Goal: Transaction & Acquisition: Purchase product/service

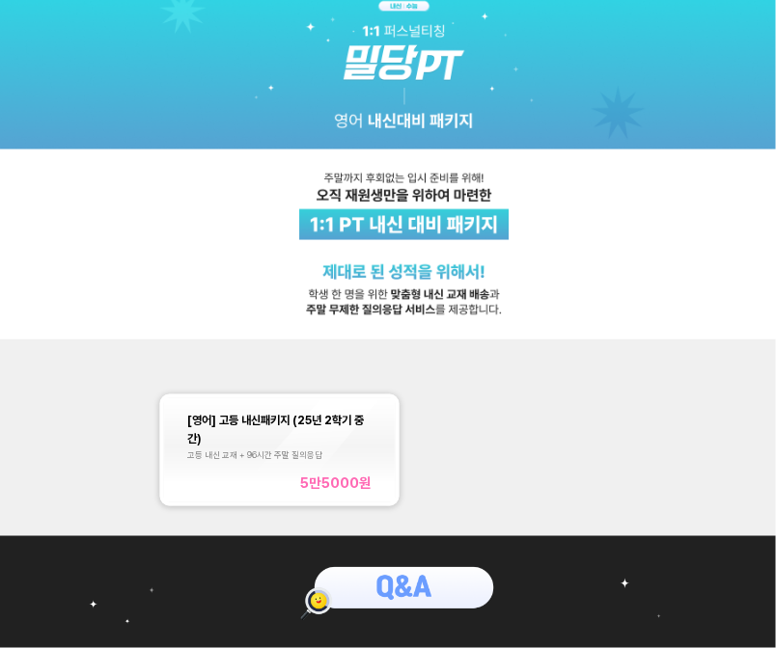
scroll to position [0, 11]
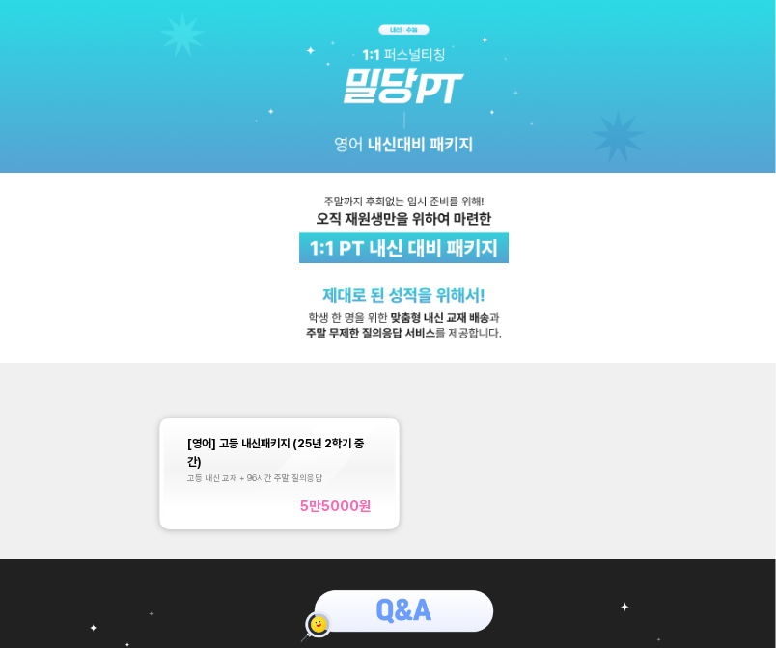
click at [354, 461] on div "[영어] 고등 내신패키지 (25년 2학기 중간)" at bounding box center [279, 451] width 185 height 37
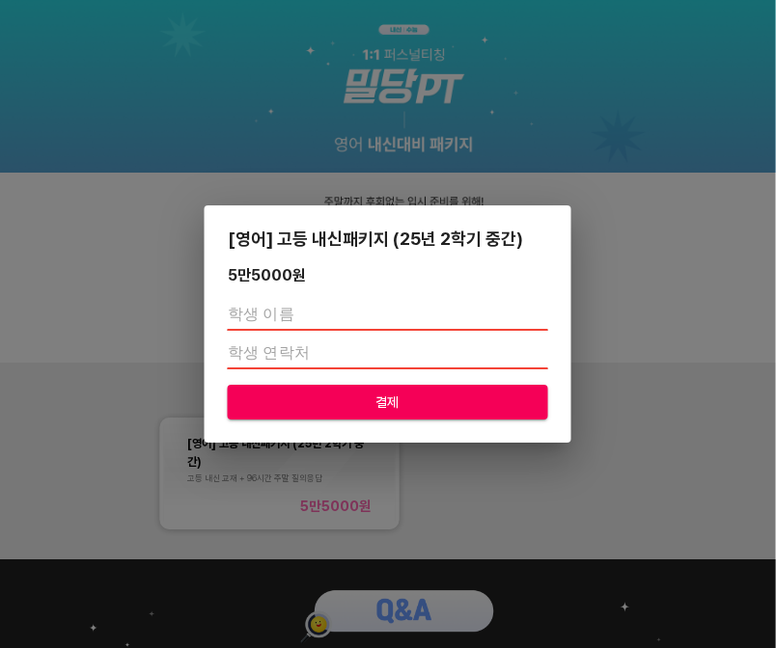
scroll to position [0, 12]
click at [701, 231] on div "[영어] 고등 내신패키지 (25년 2학기 중간) 5만5000 원 결제" at bounding box center [388, 324] width 776 height 648
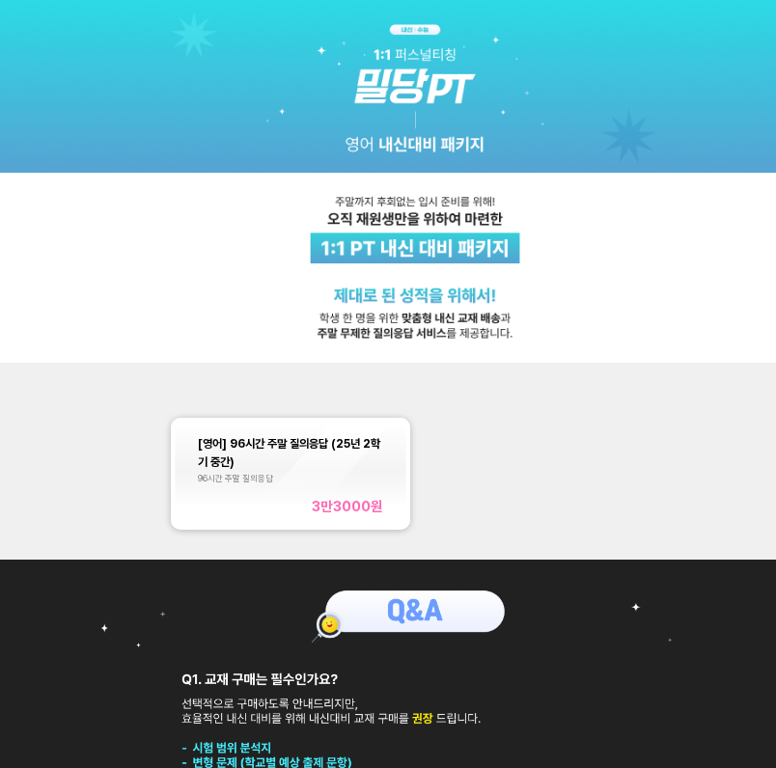
click at [74, 46] on img at bounding box center [415, 181] width 830 height 363
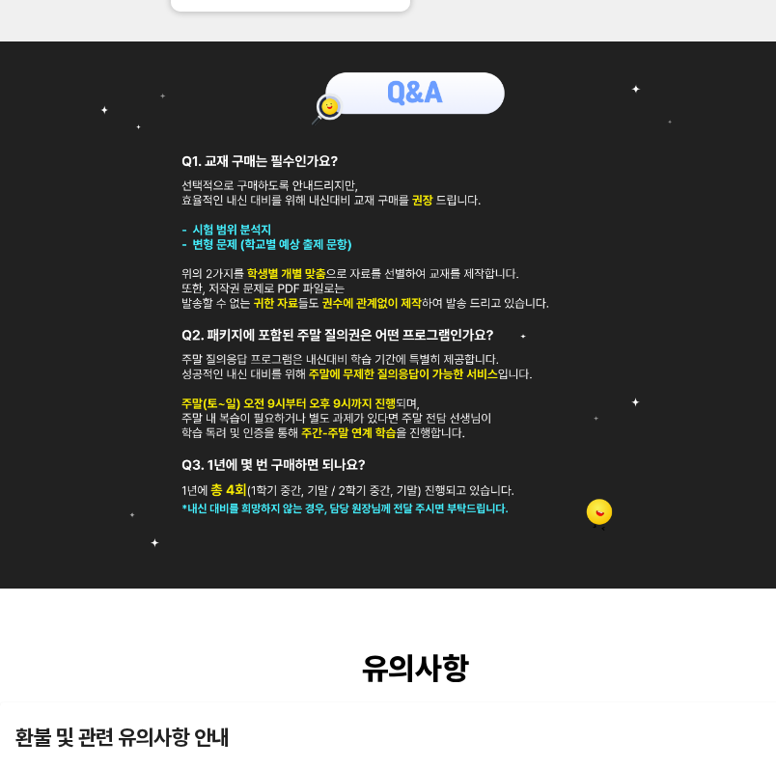
scroll to position [518, 0]
click at [714, 438] on img at bounding box center [415, 314] width 830 height 547
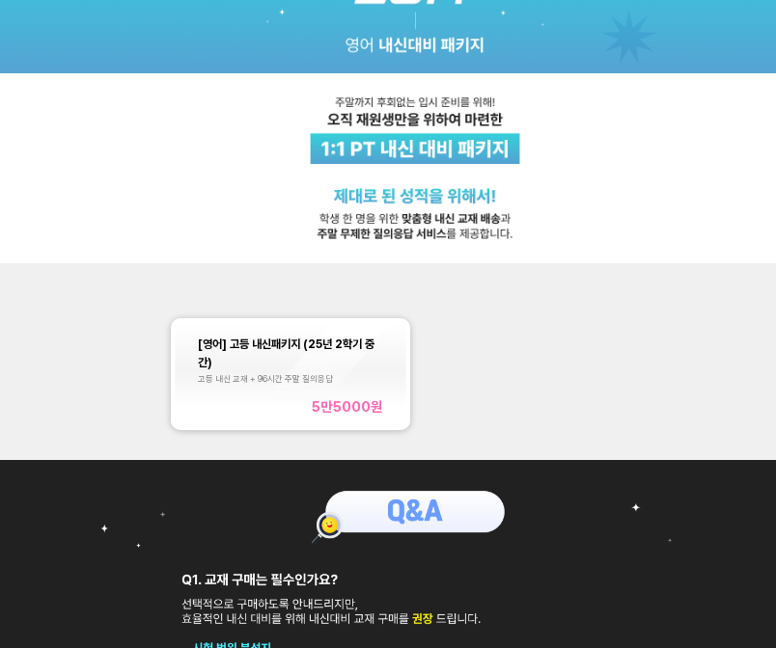
scroll to position [97, 0]
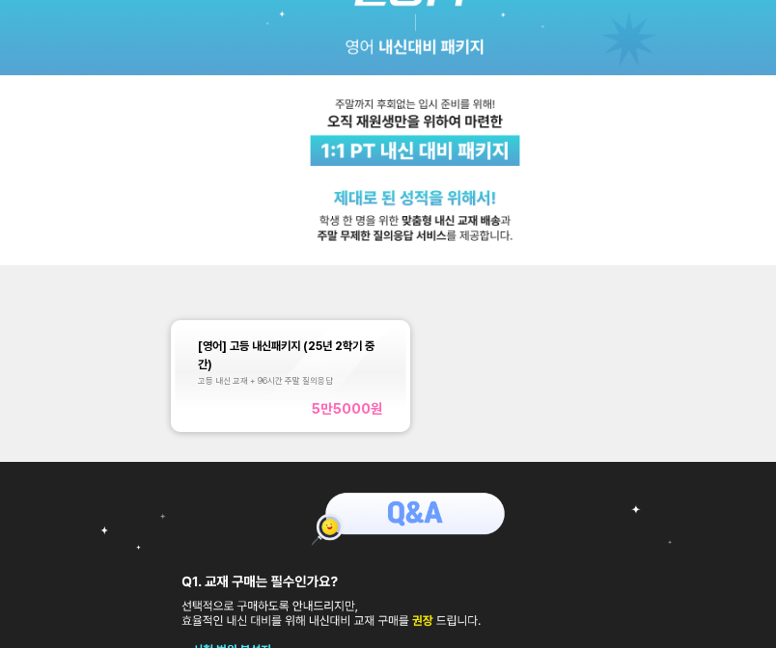
click at [375, 394] on div "[영어] 고등 내신패키지 (25년 2학기 중간) 고등 내신 교재 + 96시간 주말 질의응답 5만5000 원" at bounding box center [290, 376] width 185 height 81
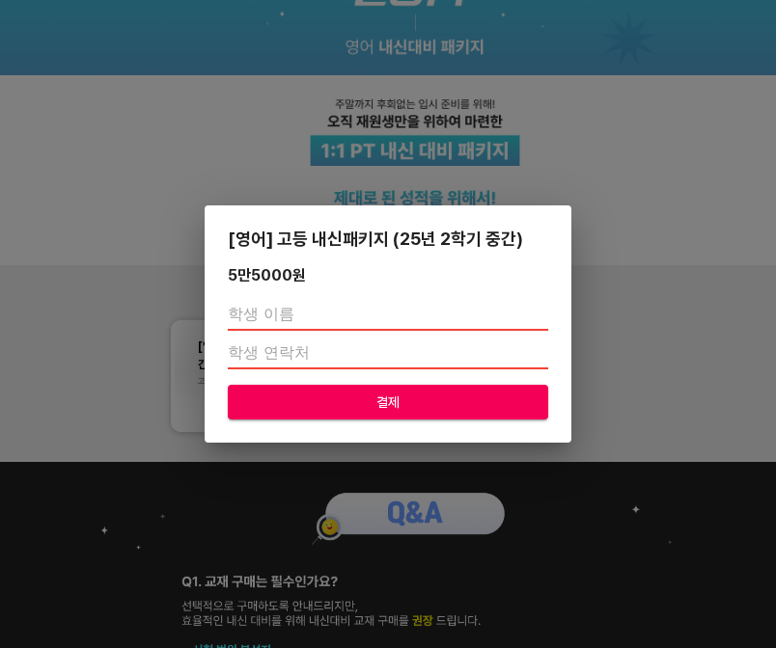
click at [651, 173] on div "[영어] 고등 내신패키지 (25년 2학기 중간) 5만5000 원 결제" at bounding box center [388, 324] width 776 height 648
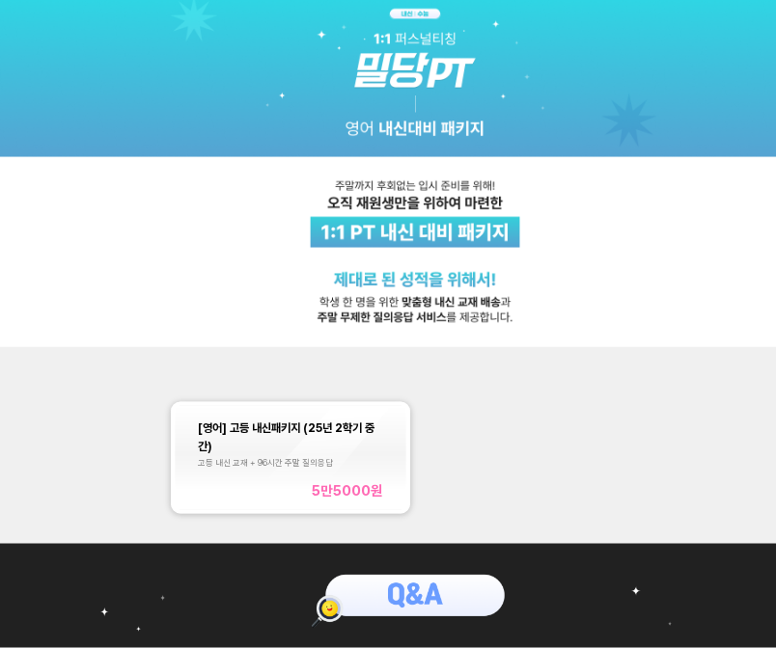
scroll to position [0, 0]
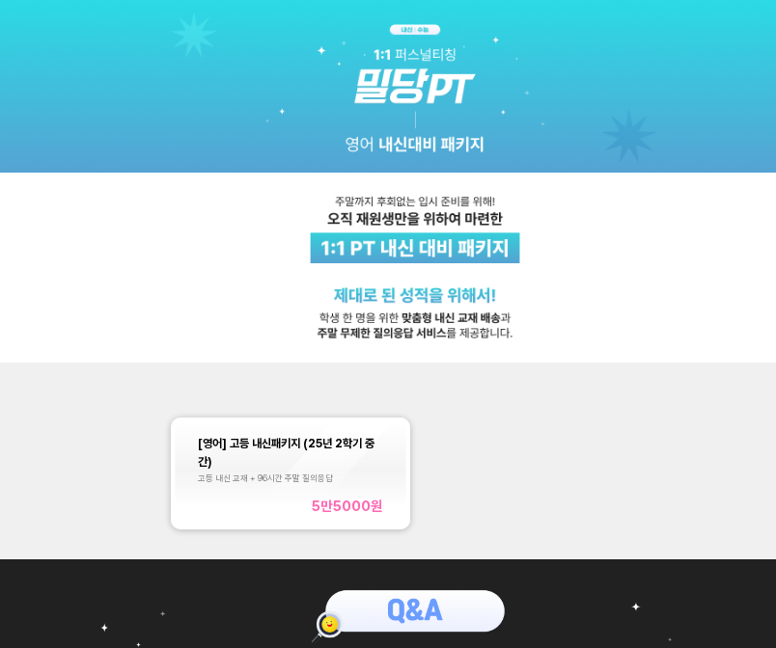
click at [382, 457] on div "[영어] 고등 내신패키지 (25년 2학기 중간)" at bounding box center [290, 451] width 185 height 37
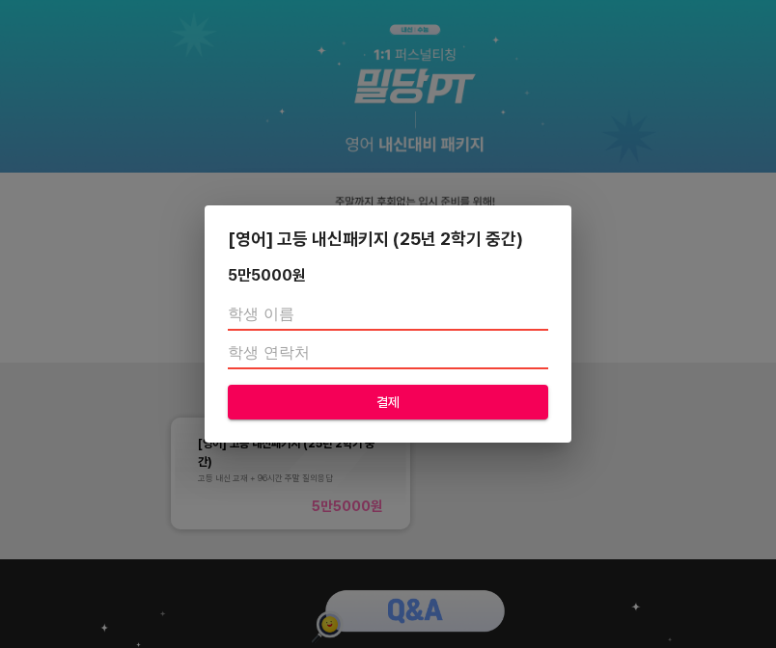
click at [630, 204] on div "[영어] 고등 내신패키지 (25년 2학기 중간) 5만5000 원 결제" at bounding box center [388, 324] width 776 height 648
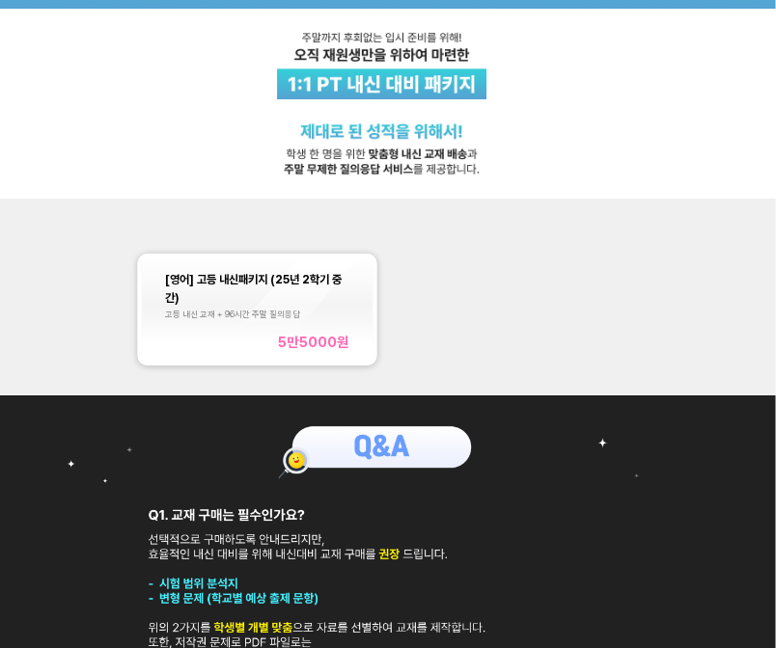
scroll to position [132, 30]
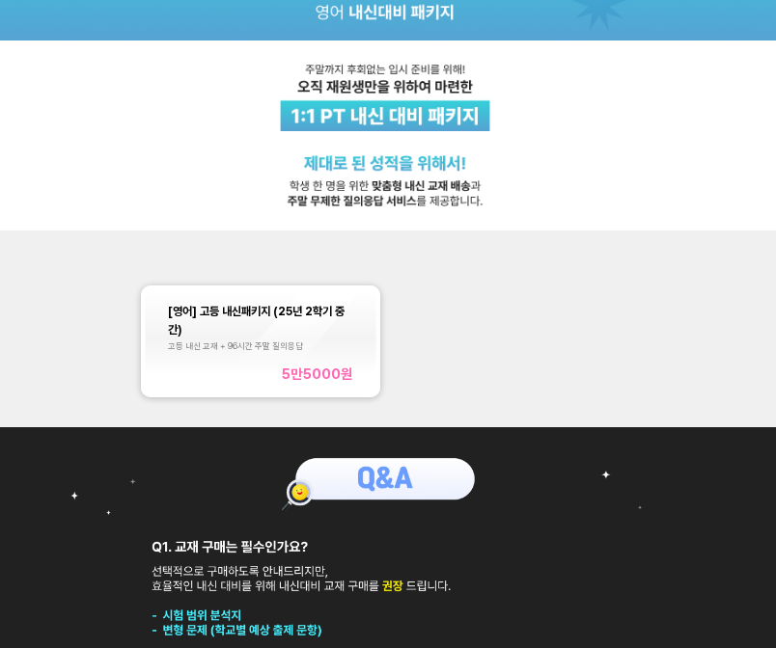
click at [317, 368] on div "5만5000 원" at bounding box center [317, 374] width 71 height 16
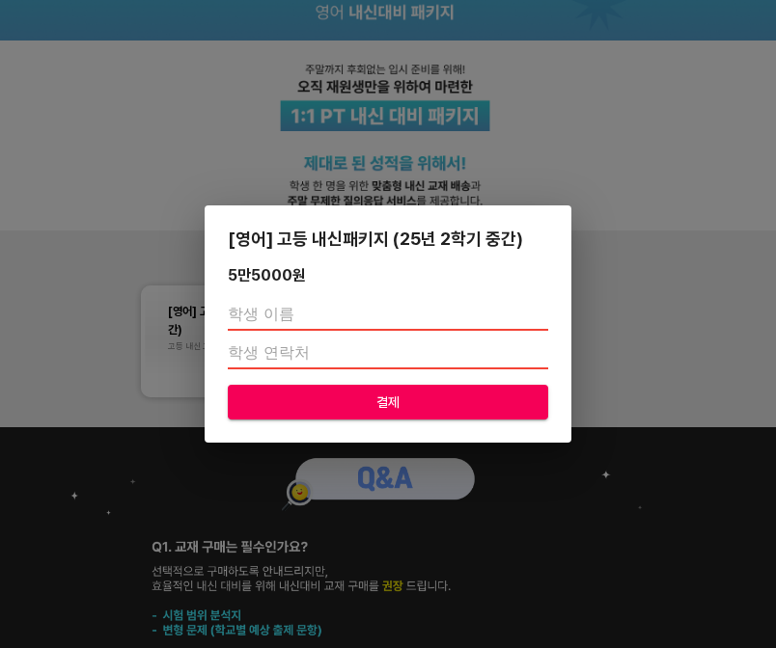
click at [486, 326] on input "text" at bounding box center [388, 315] width 320 height 31
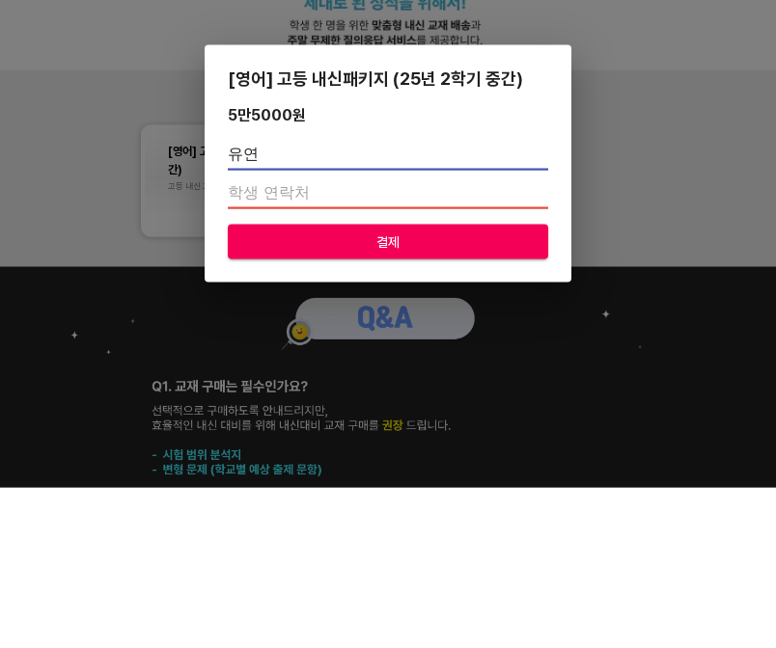
type input "유"
click at [70, 83] on div "[영어] 고등 내신패키지 (25년 2학기 중간) 5만5000 원 결제" at bounding box center [388, 324] width 776 height 648
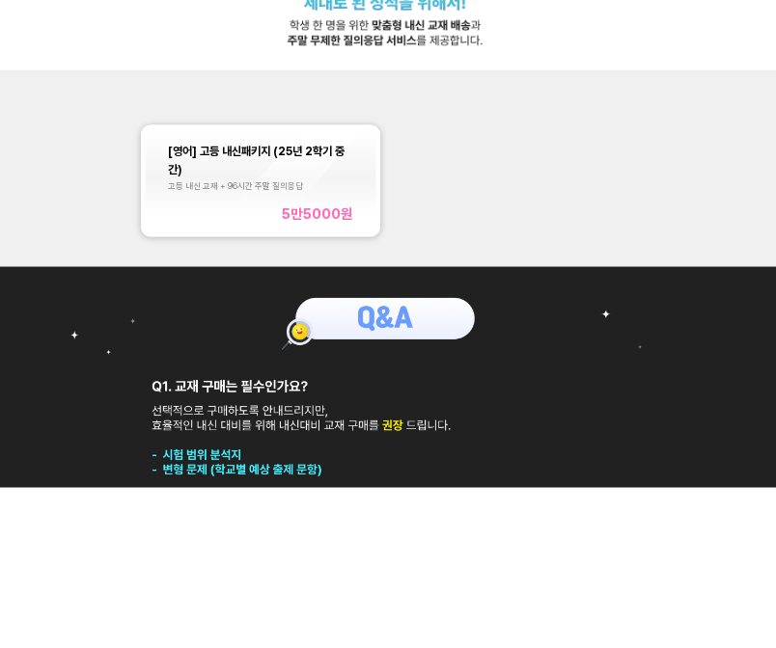
scroll to position [293, 30]
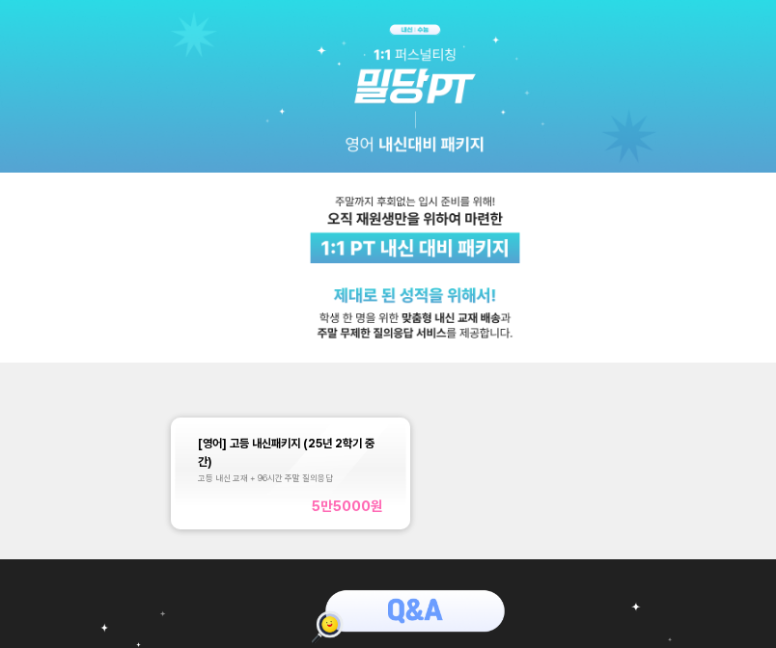
click at [322, 472] on div "[영어] 고등 내신패키지 (25년 2학기 중간) 고등 내신 교재 + 96시간 주말 질의응답" at bounding box center [290, 458] width 185 height 50
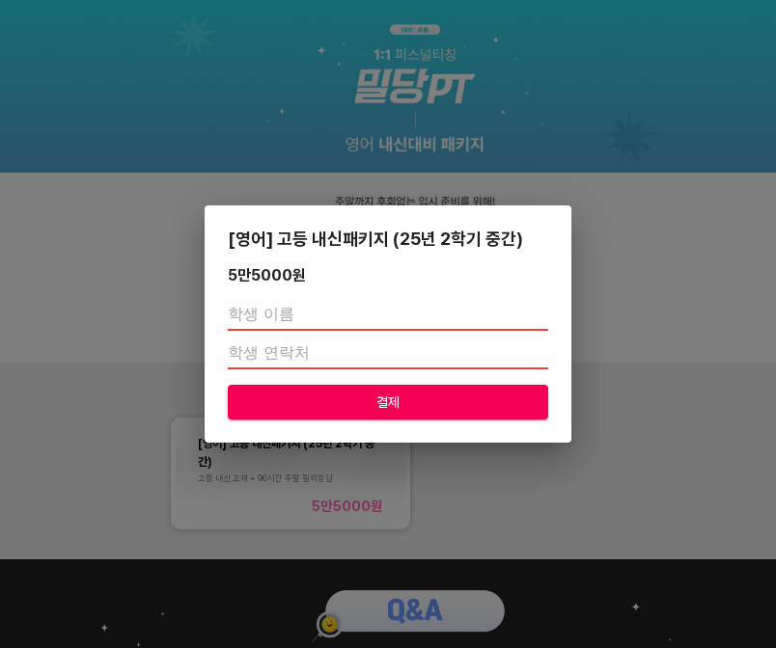
click at [394, 330] on input "text" at bounding box center [388, 315] width 320 height 31
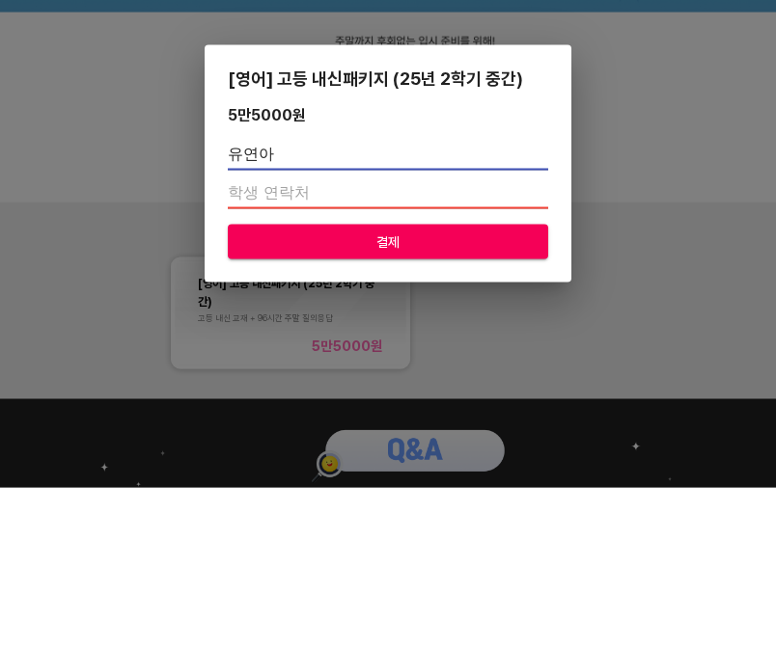
type input "유연아"
click at [478, 339] on input "number" at bounding box center [388, 354] width 320 height 31
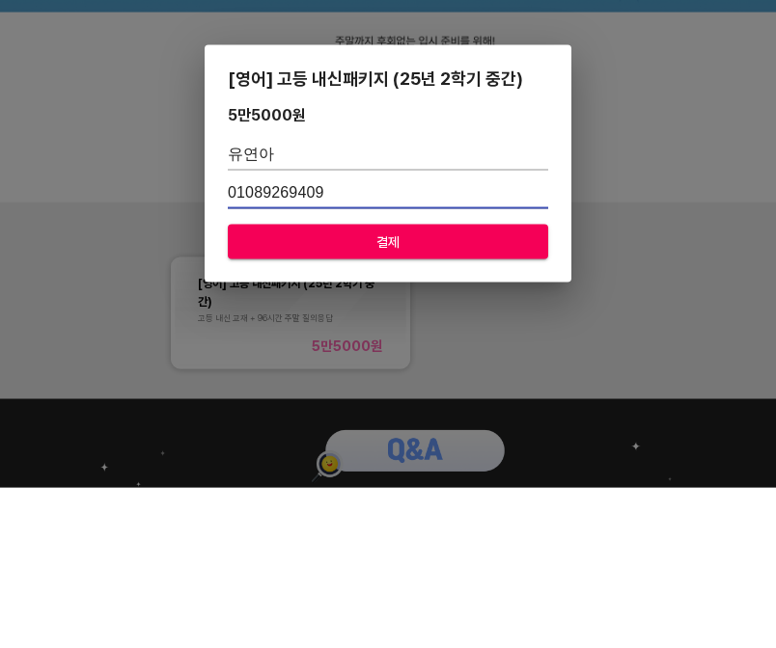
type input "01089269409"
click at [531, 391] on span "결제" at bounding box center [387, 403] width 289 height 24
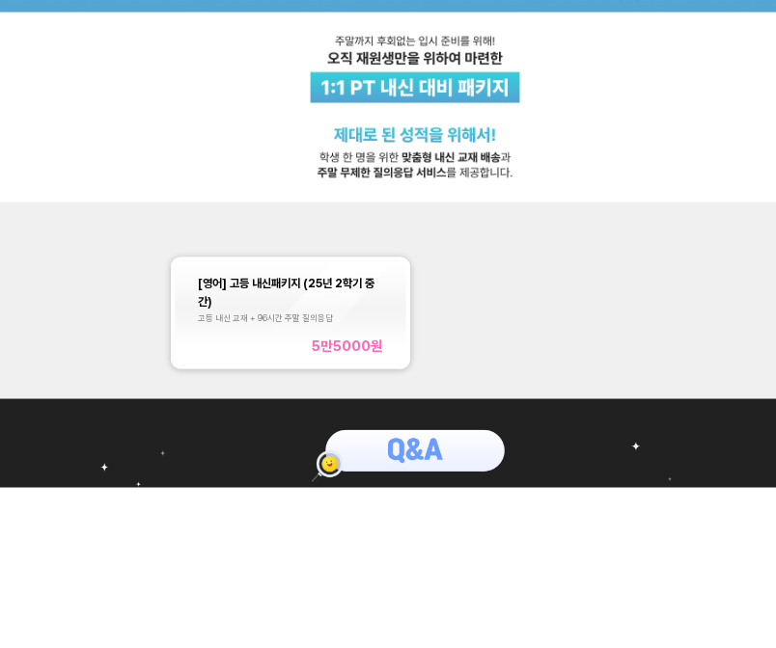
scroll to position [161, 0]
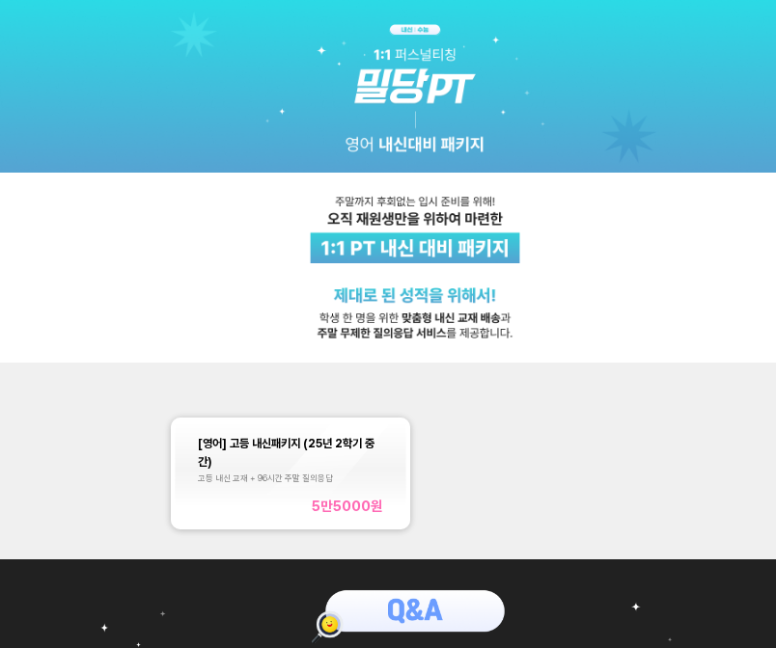
click at [369, 458] on div "[영어] 고등 내신패키지 (25년 2학기 중간)" at bounding box center [290, 451] width 185 height 37
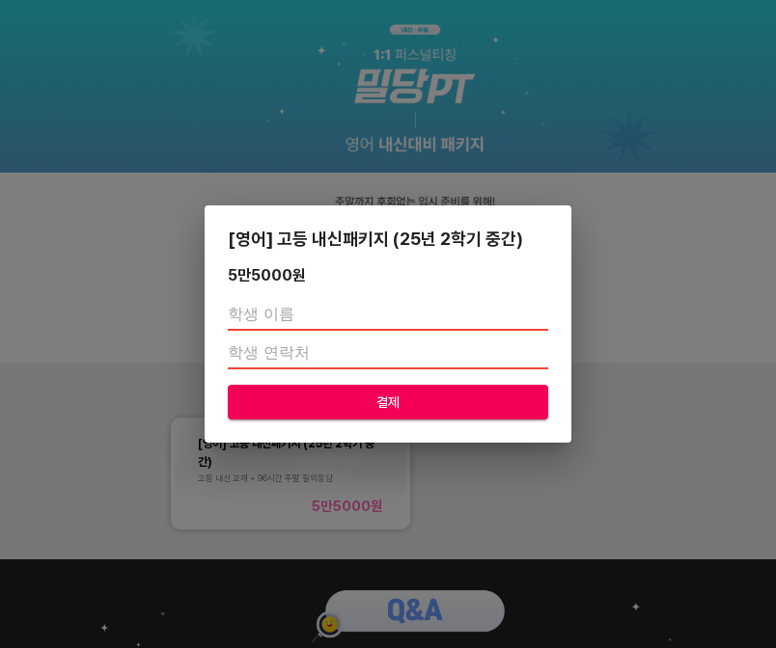
click at [389, 325] on input "text" at bounding box center [388, 315] width 320 height 31
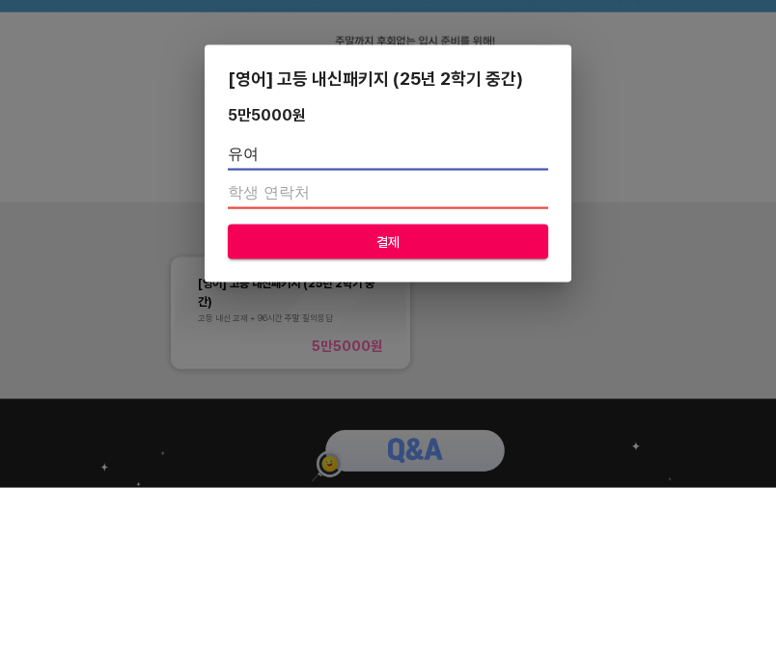
type input "융"
type input "ㅇ"
type input "유연아"
click at [458, 339] on input "number" at bounding box center [388, 354] width 320 height 31
type input "0"
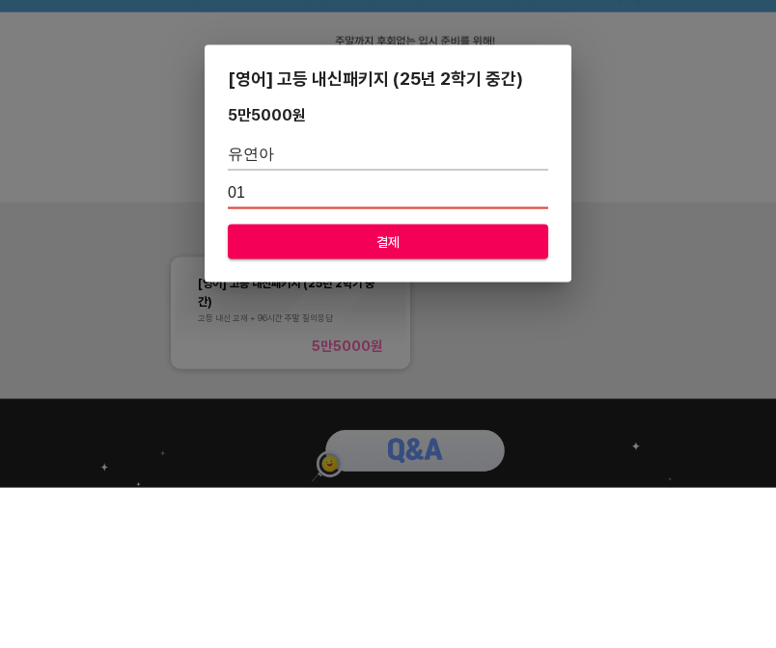
type input "0"
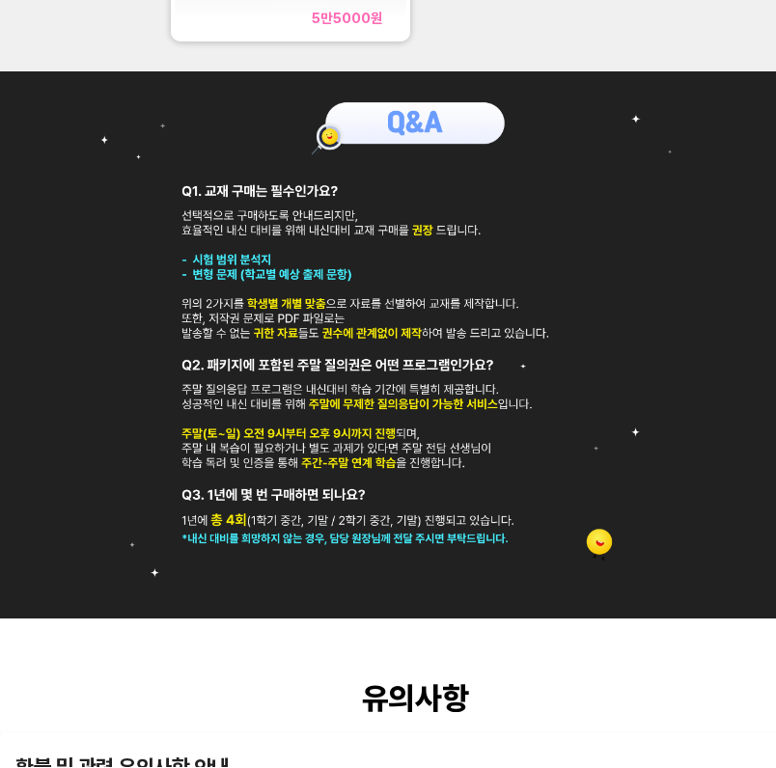
scroll to position [487, 0]
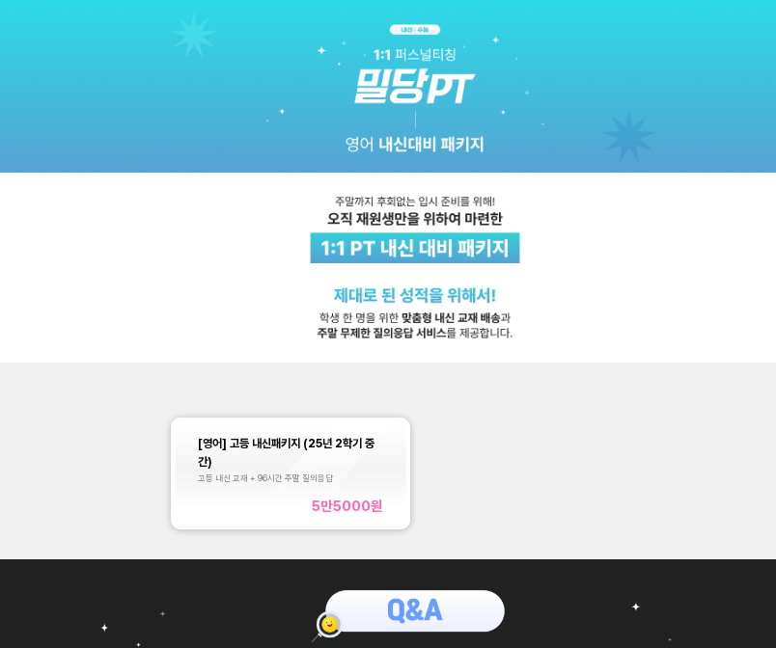
click at [346, 477] on div "고등 내신 교재 + 96시간 주말 질의응답" at bounding box center [290, 479] width 185 height 10
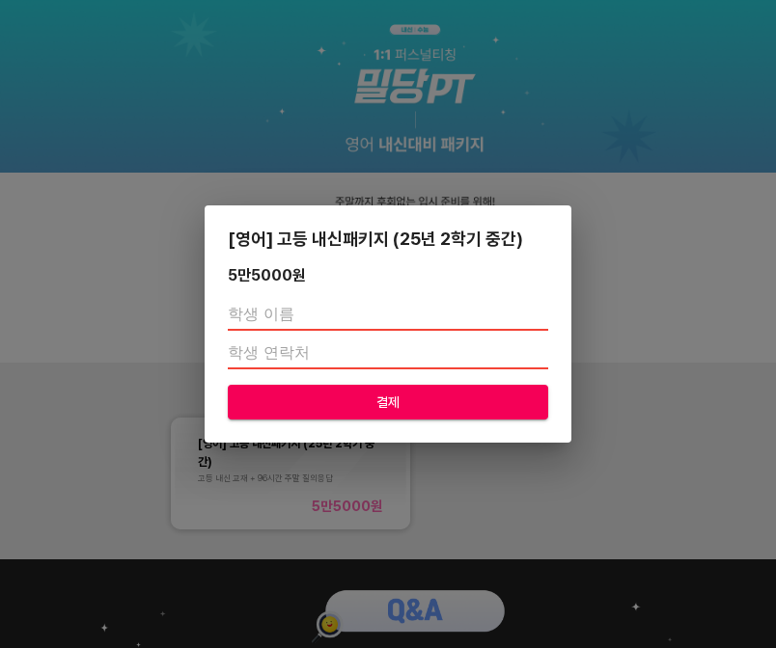
click at [392, 317] on input "text" at bounding box center [388, 315] width 320 height 31
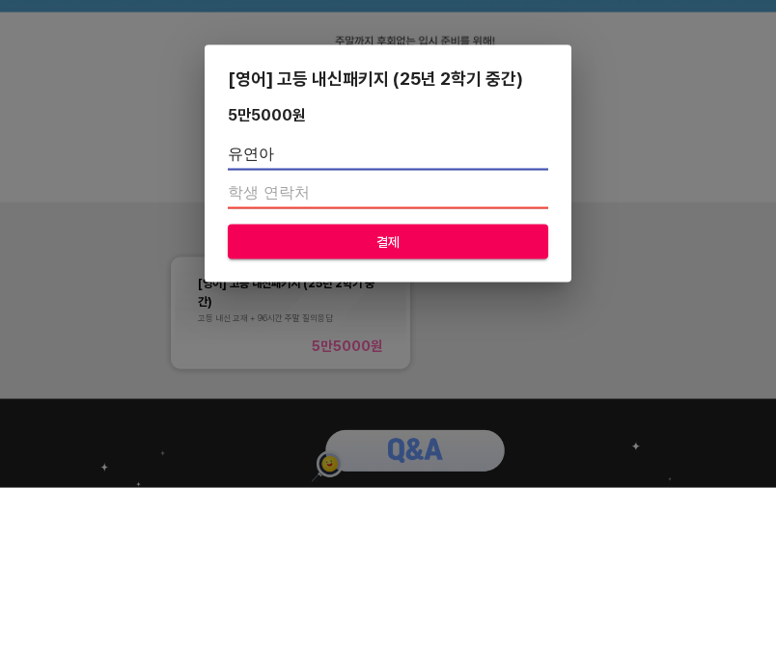
type input "유연아"
click at [478, 339] on input "number" at bounding box center [388, 354] width 320 height 31
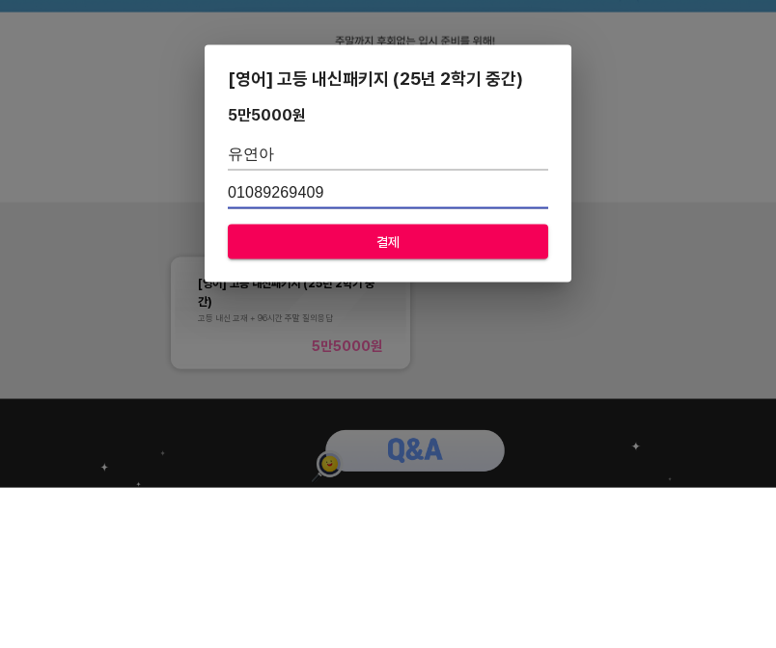
type input "01089269409"
click at [504, 391] on span "결제" at bounding box center [387, 403] width 289 height 24
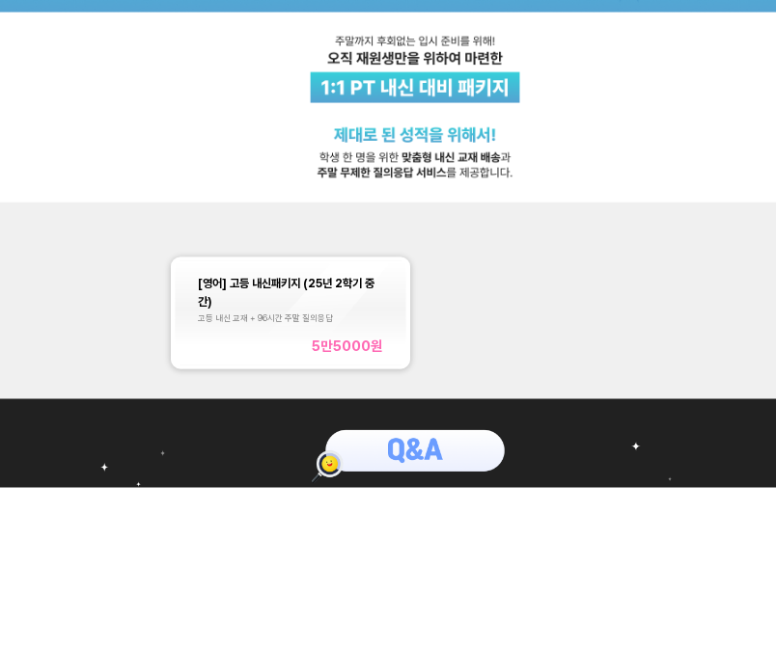
scroll to position [161, 0]
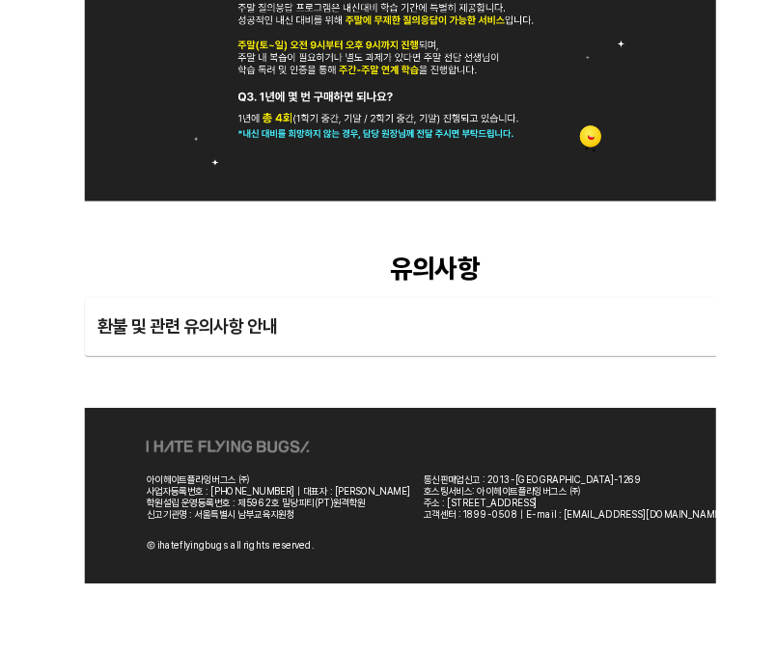
scroll to position [854, 0]
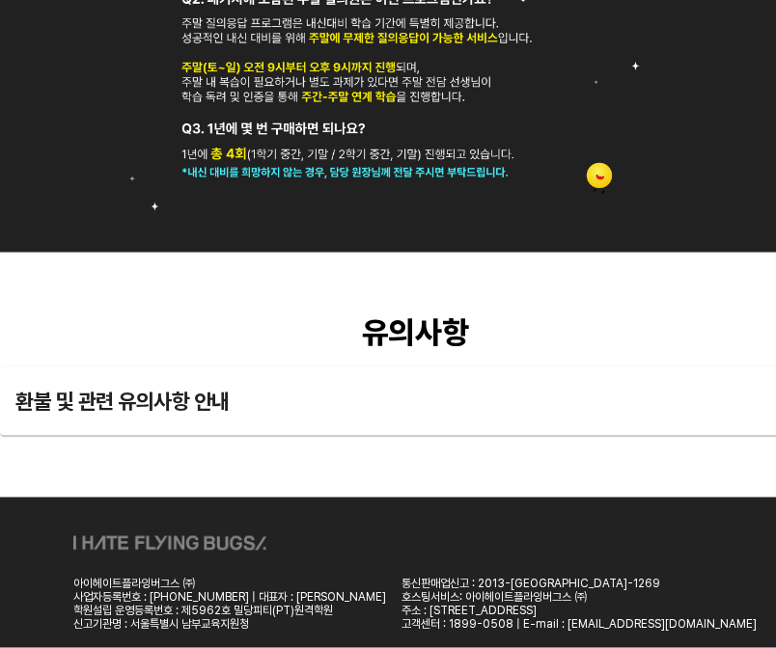
click at [344, 396] on div "환불 및 관련 유의사항 안내" at bounding box center [397, 401] width 764 height 46
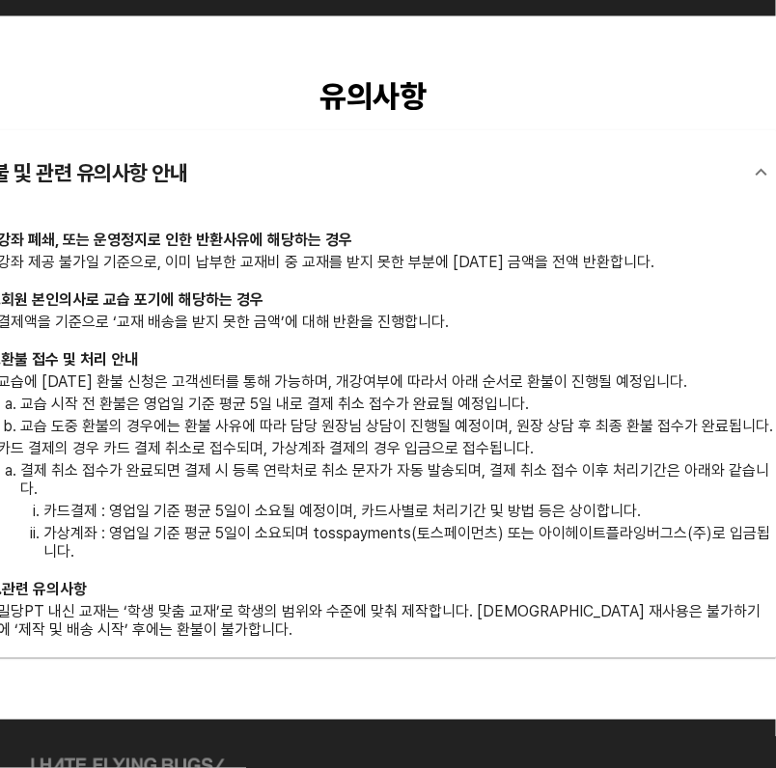
scroll to position [1090, 54]
